Goal: Find specific page/section

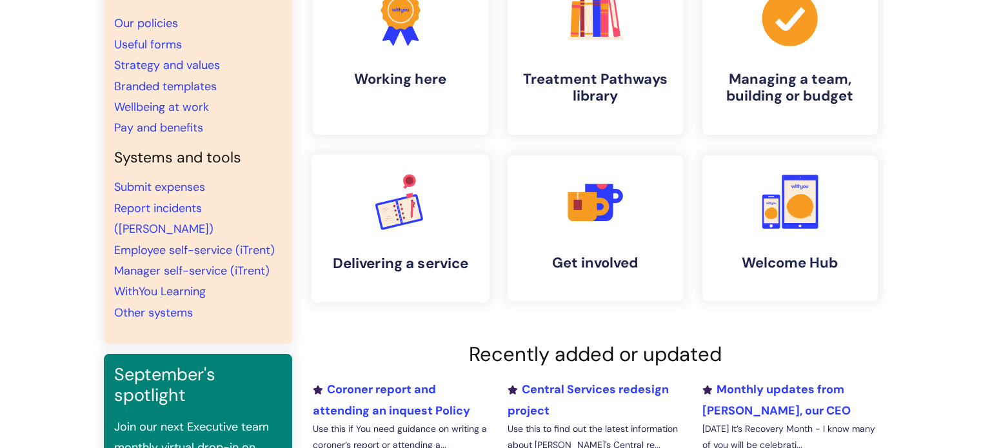
scroll to position [34, 0]
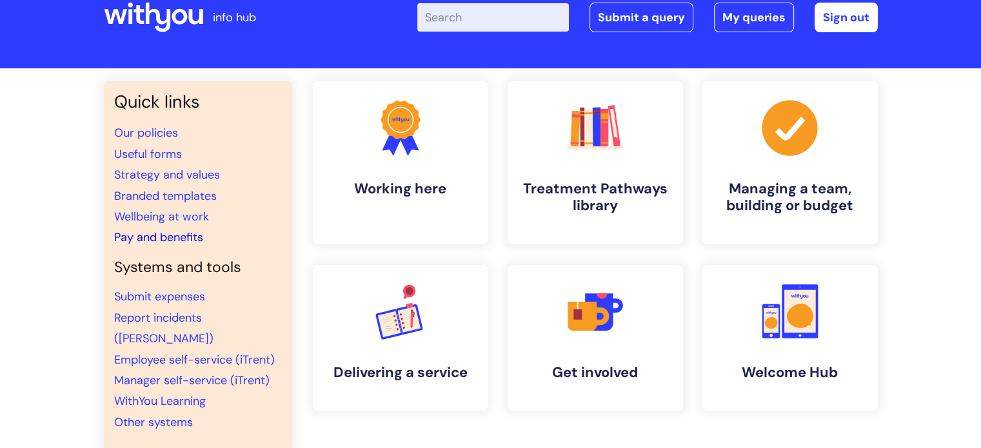
click at [171, 238] on link "Pay and benefits" at bounding box center [158, 237] width 89 height 15
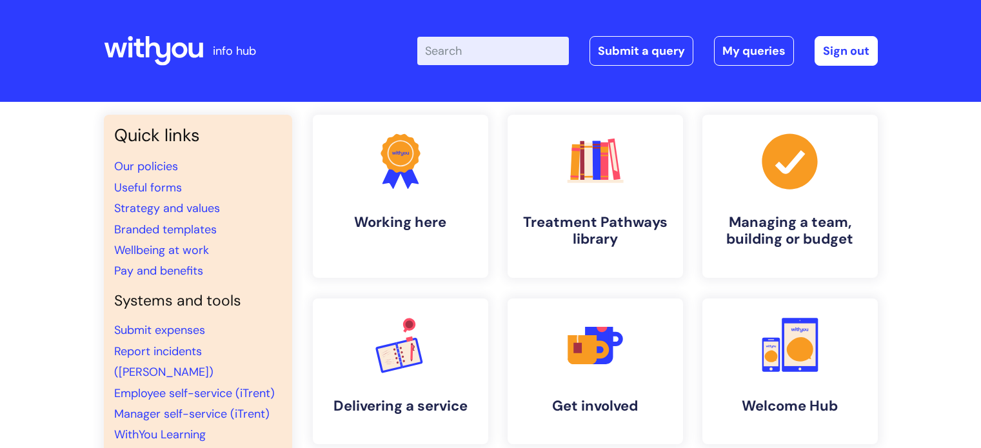
scroll to position [34, 0]
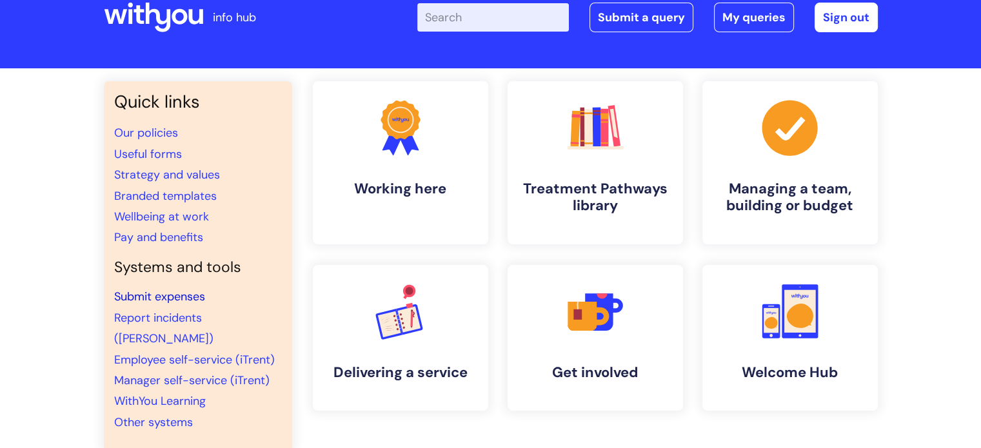
click at [162, 296] on link "Submit expenses" at bounding box center [159, 296] width 91 height 15
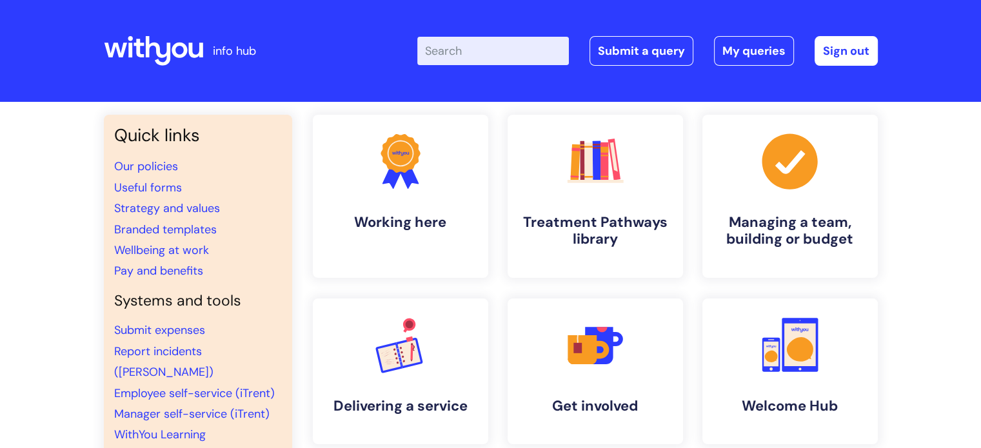
click at [462, 52] on input "Enter your search term here..." at bounding box center [493, 51] width 152 height 28
